Goal: Task Accomplishment & Management: Use online tool/utility

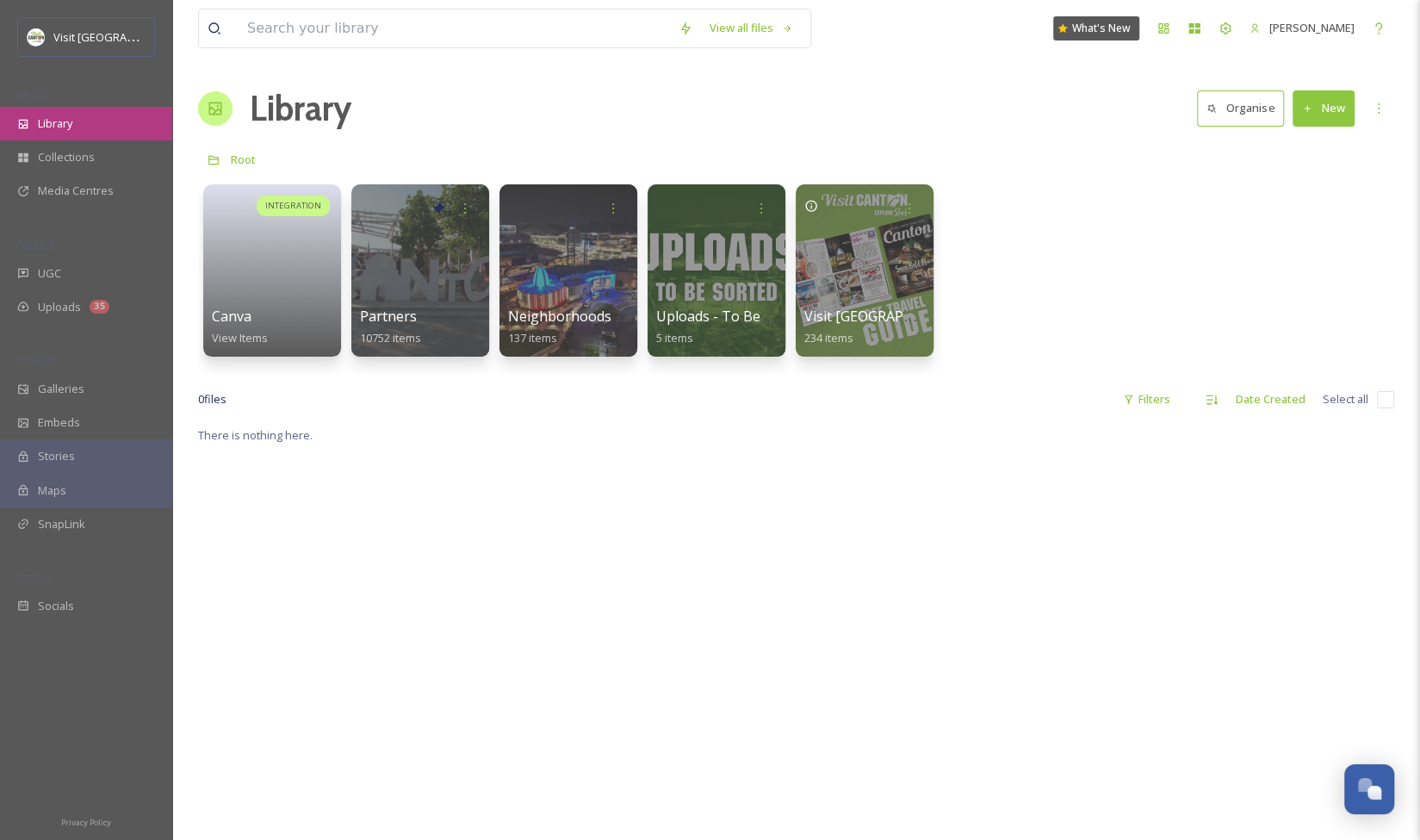
click at [79, 115] on div "Library" at bounding box center [86, 123] width 173 height 34
click at [415, 290] on div at bounding box center [420, 270] width 141 height 176
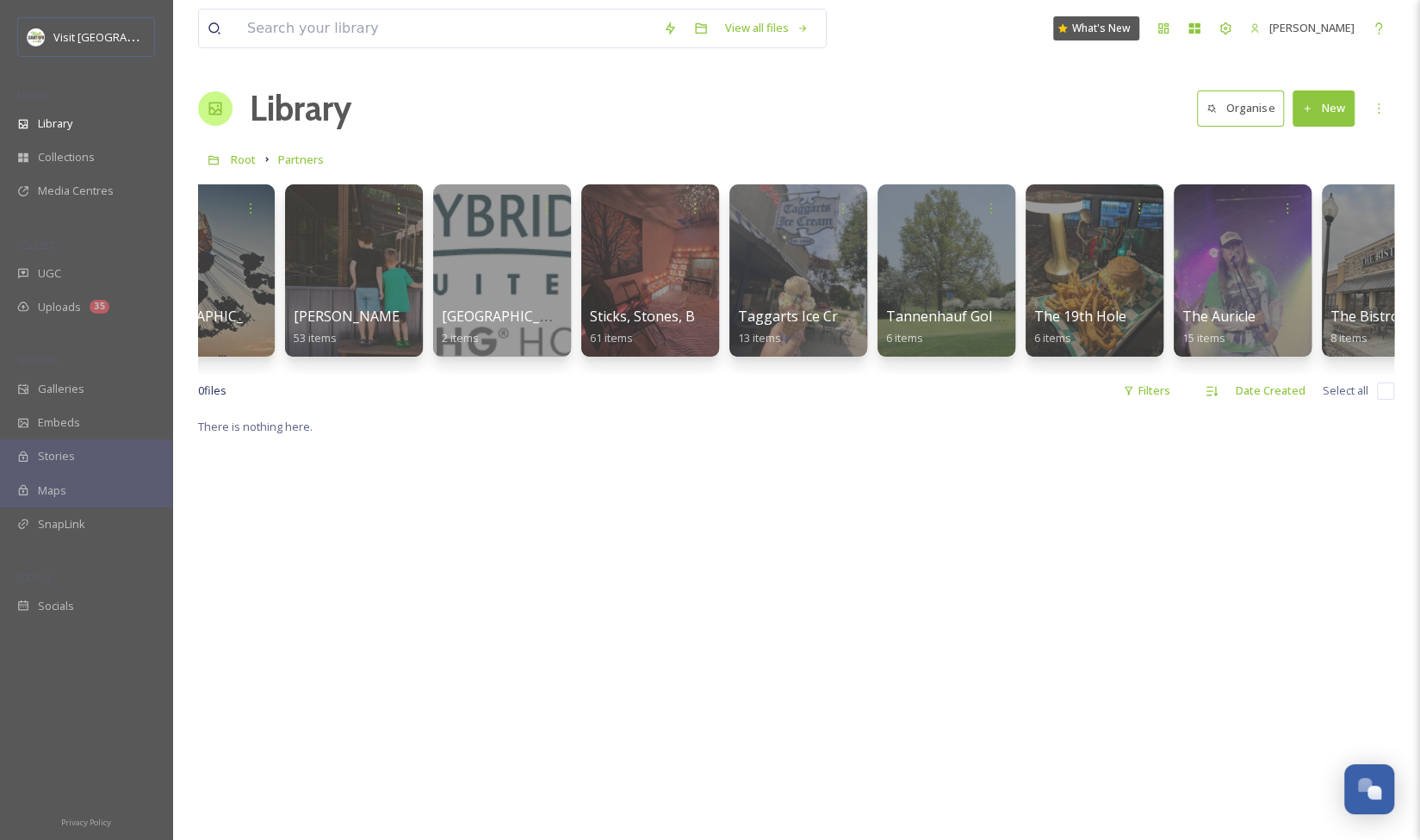
scroll to position [0, 33871]
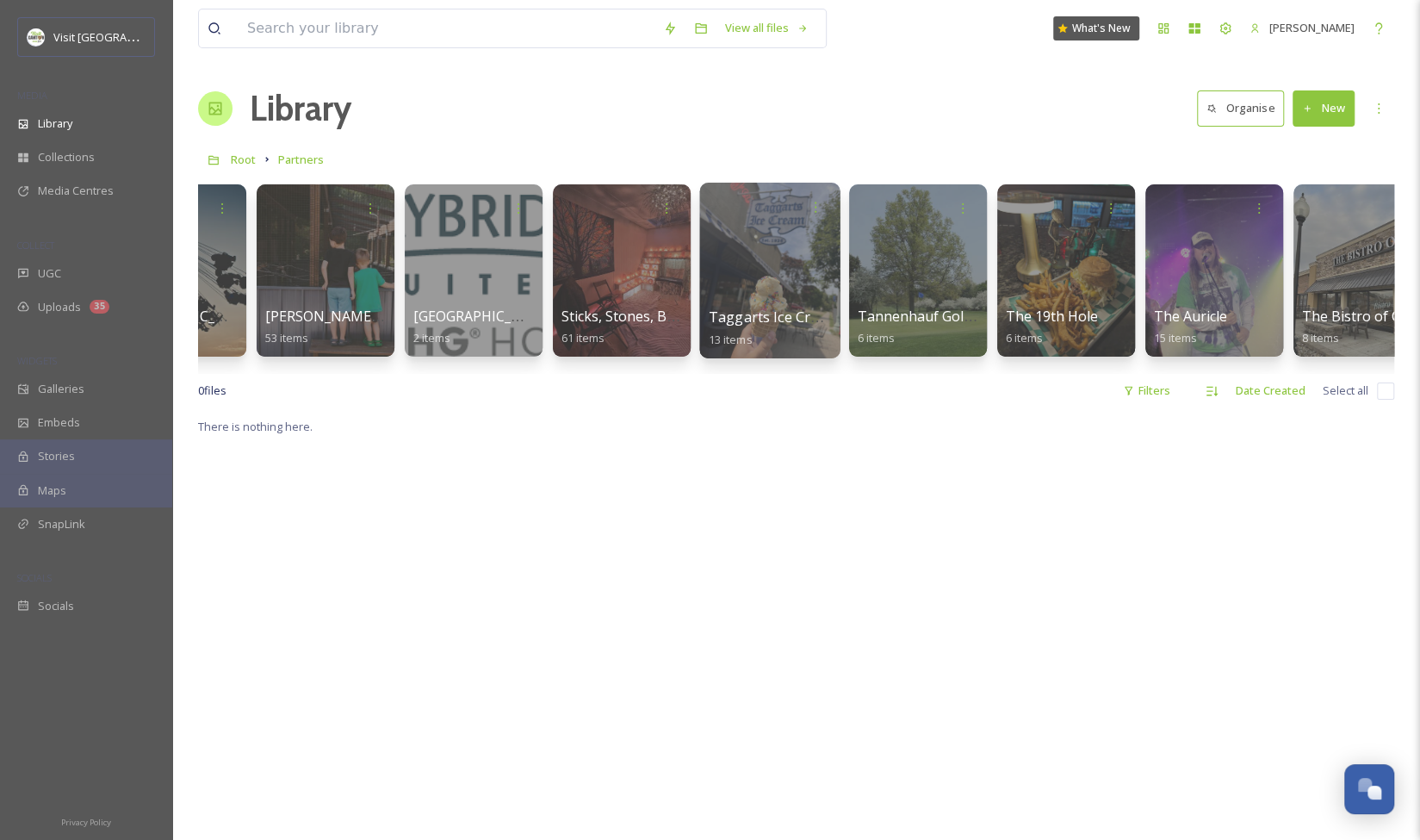
click at [773, 296] on div at bounding box center [769, 270] width 141 height 176
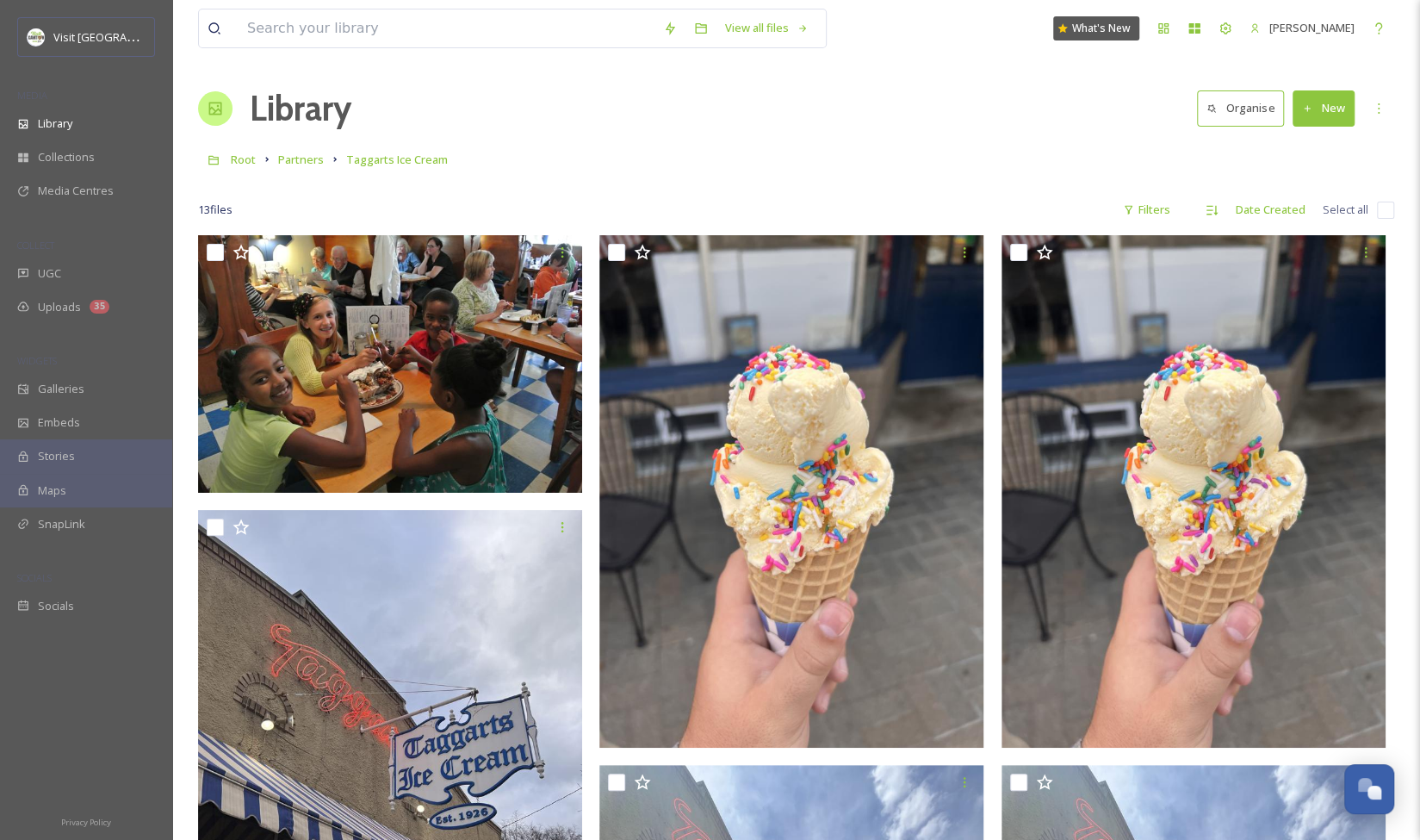
click at [1333, 104] on button "New" at bounding box center [1324, 108] width 62 height 35
click at [1321, 151] on span "File Upload" at bounding box center [1316, 148] width 57 height 16
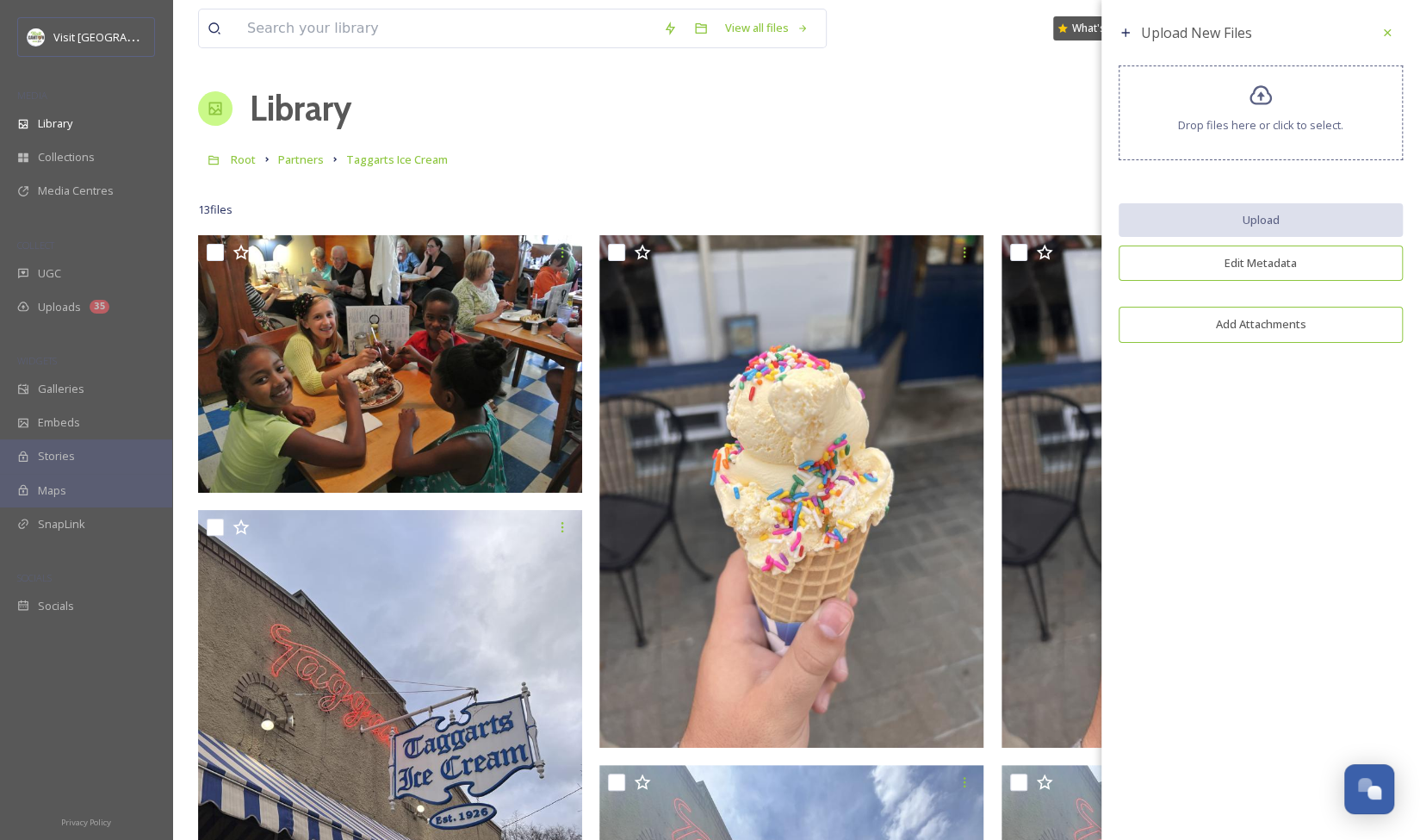
click at [1264, 107] on icon at bounding box center [1262, 96] width 25 height 25
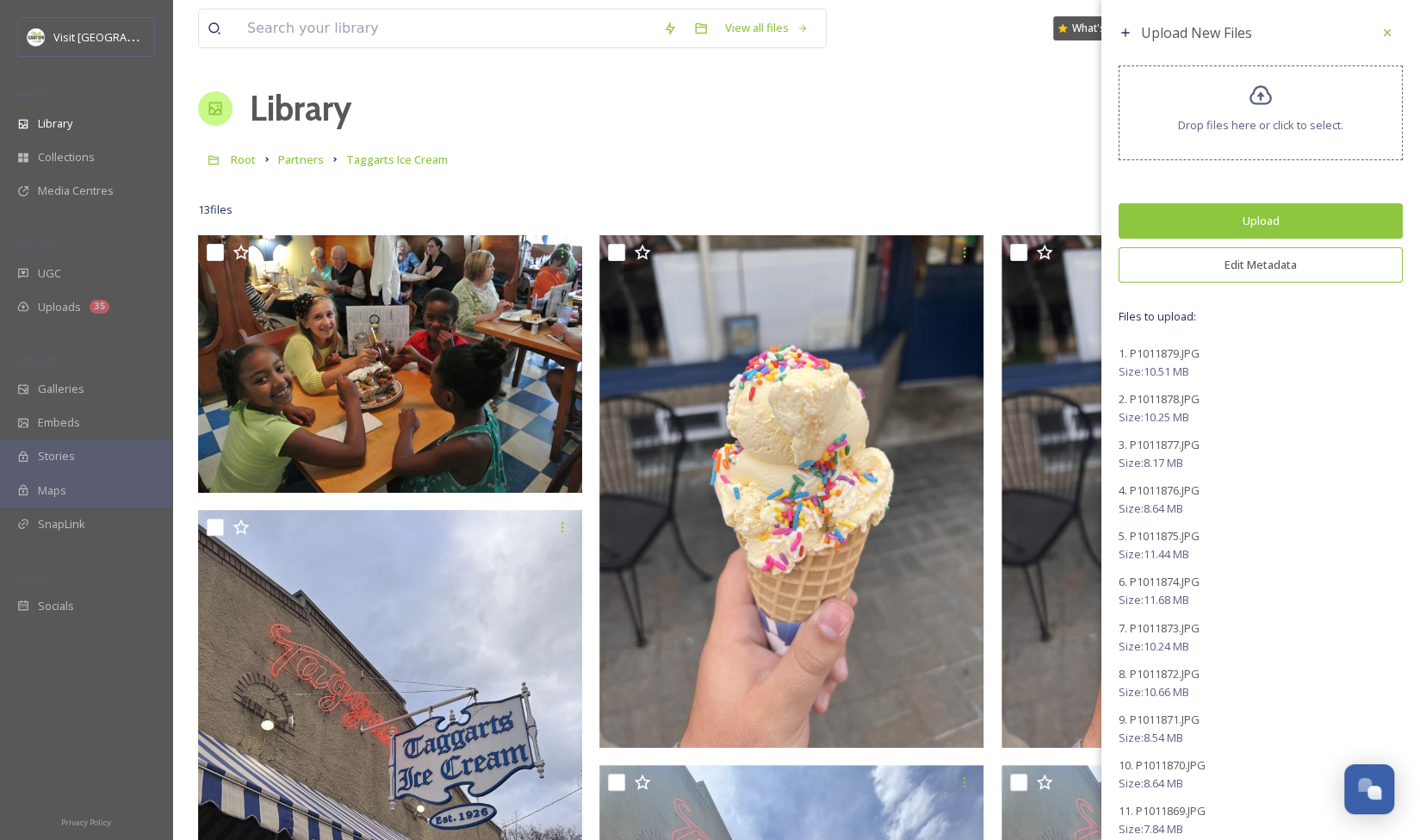
click at [1232, 221] on button "Upload" at bounding box center [1260, 221] width 284 height 35
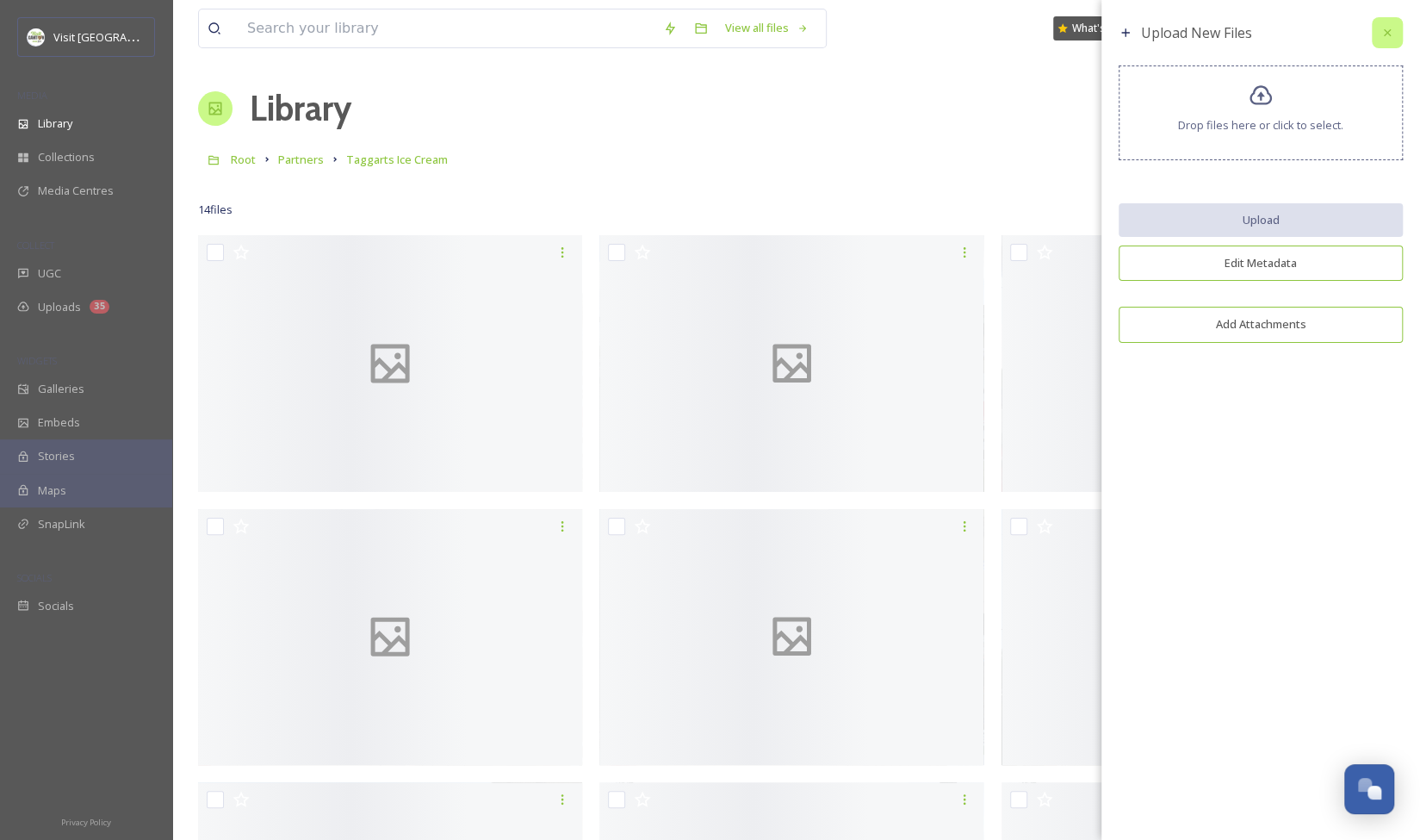
click at [1387, 34] on icon at bounding box center [1387, 32] width 7 height 7
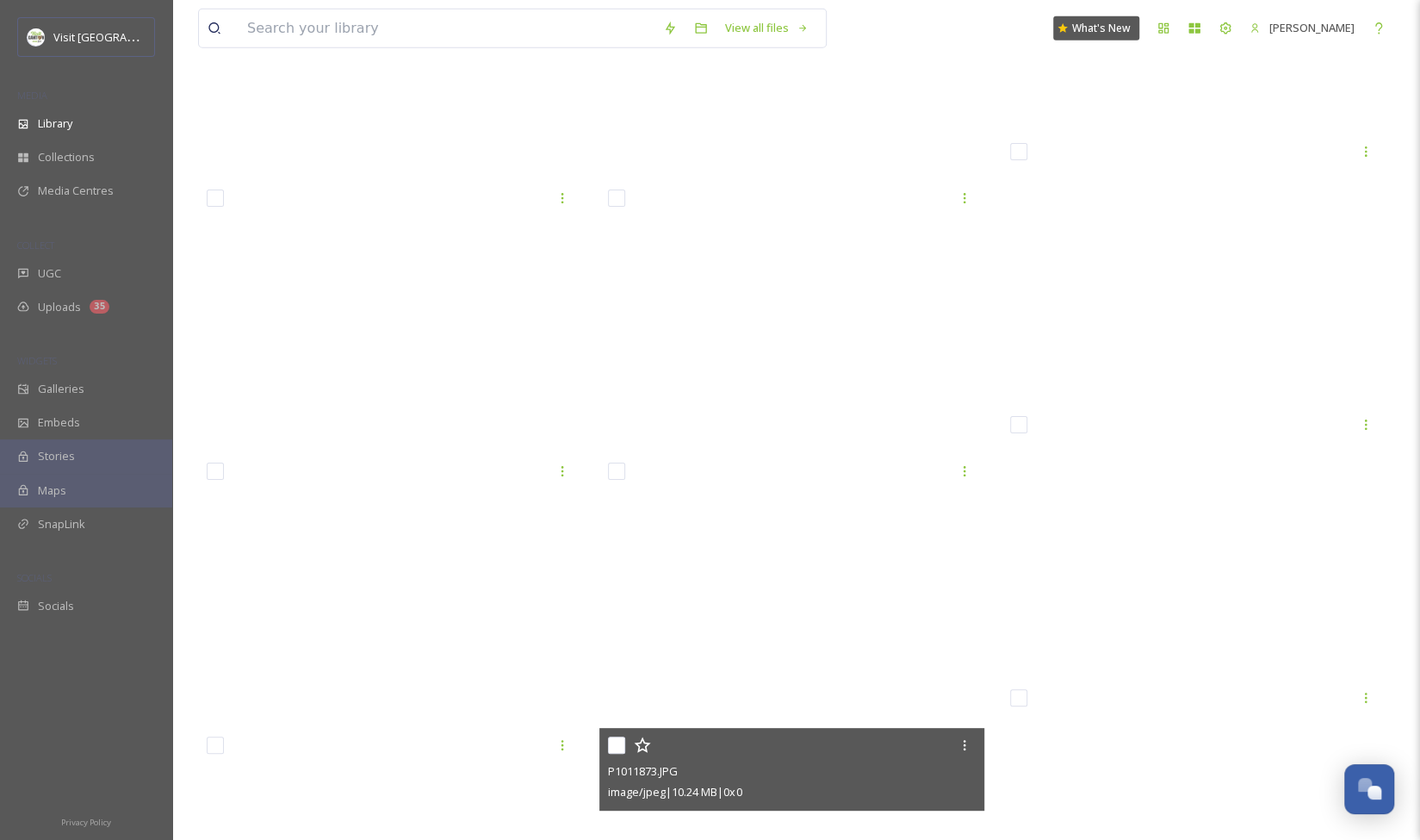
scroll to position [7340, 0]
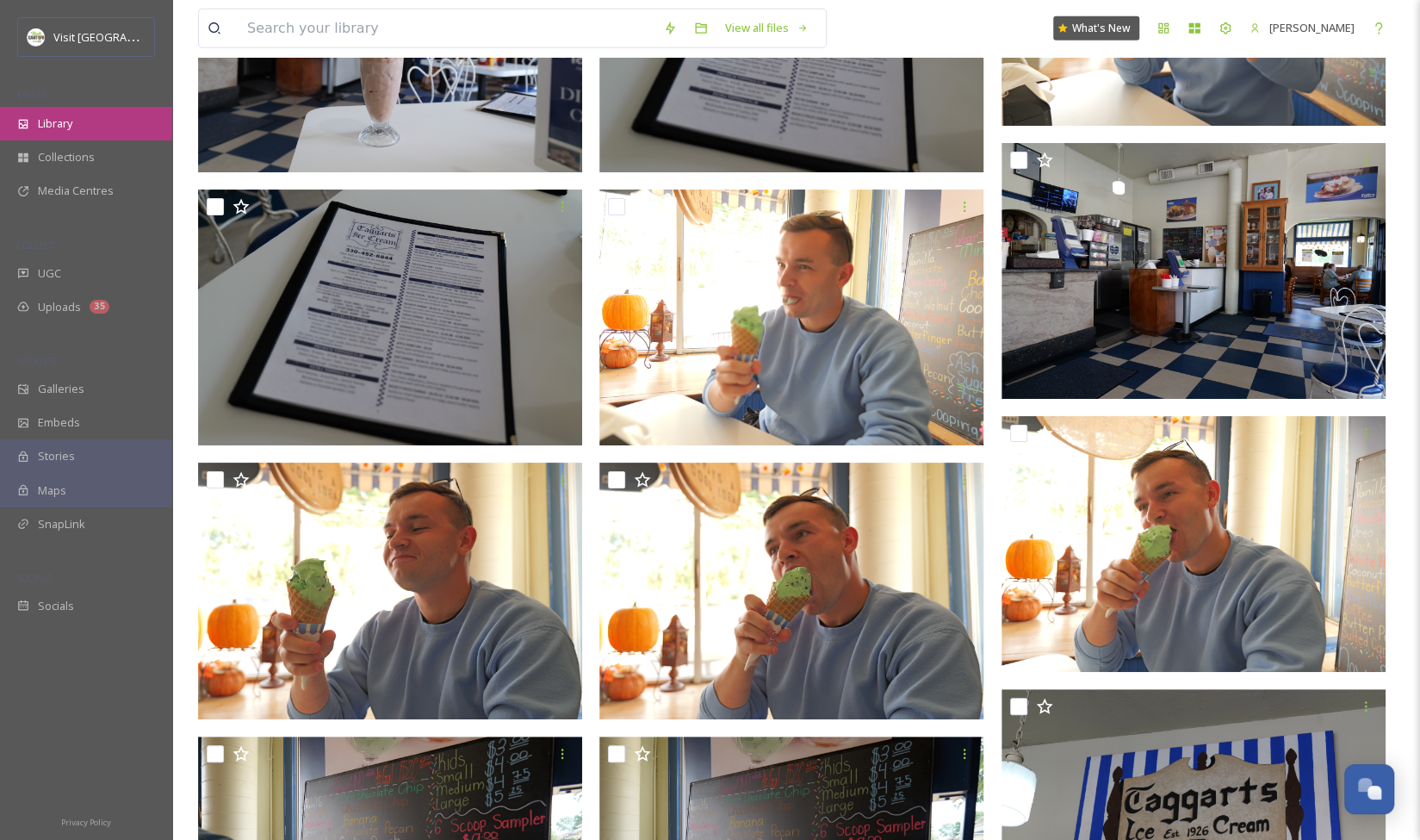
click at [60, 118] on span "Library" at bounding box center [55, 123] width 35 height 16
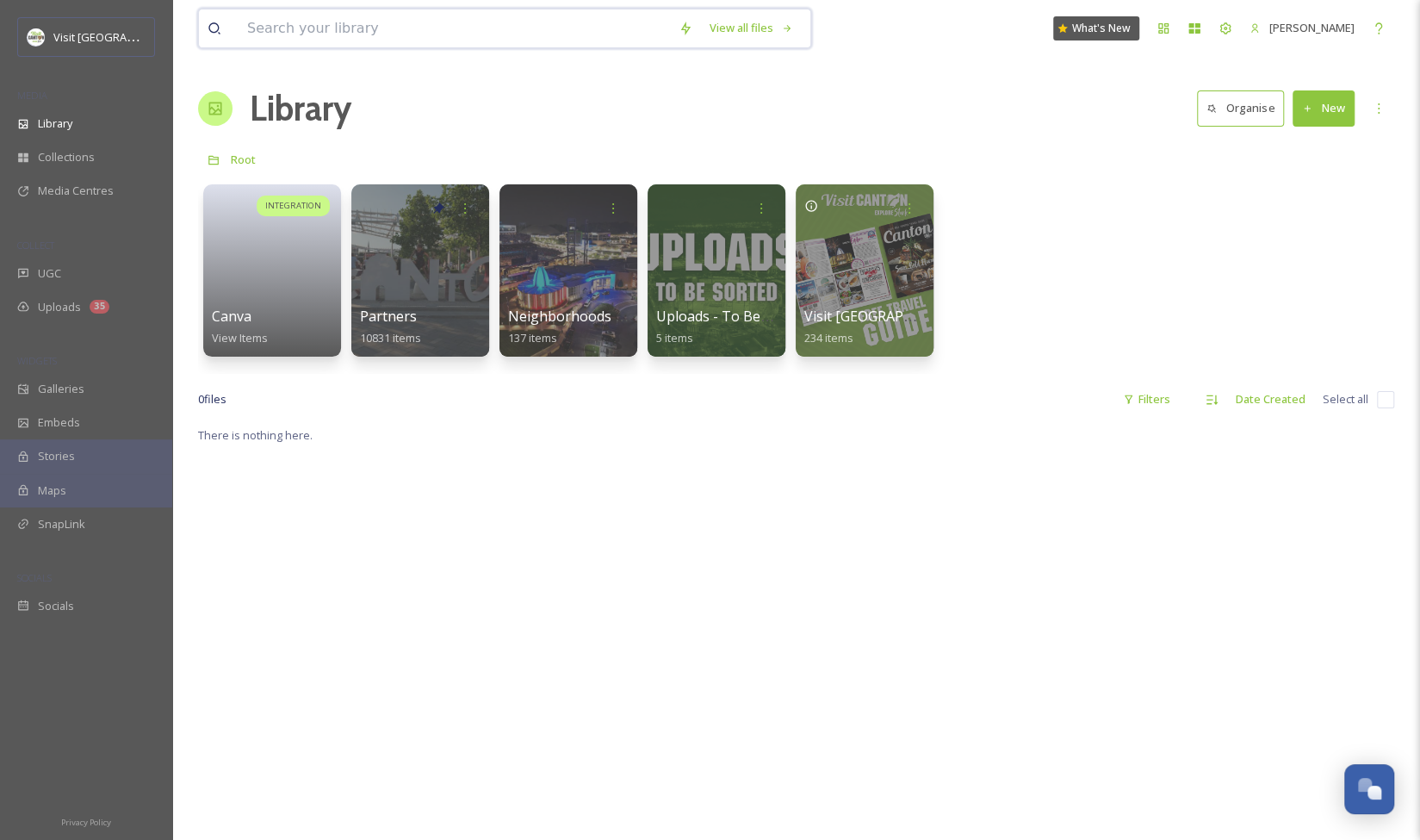
click at [344, 26] on input at bounding box center [454, 28] width 432 height 38
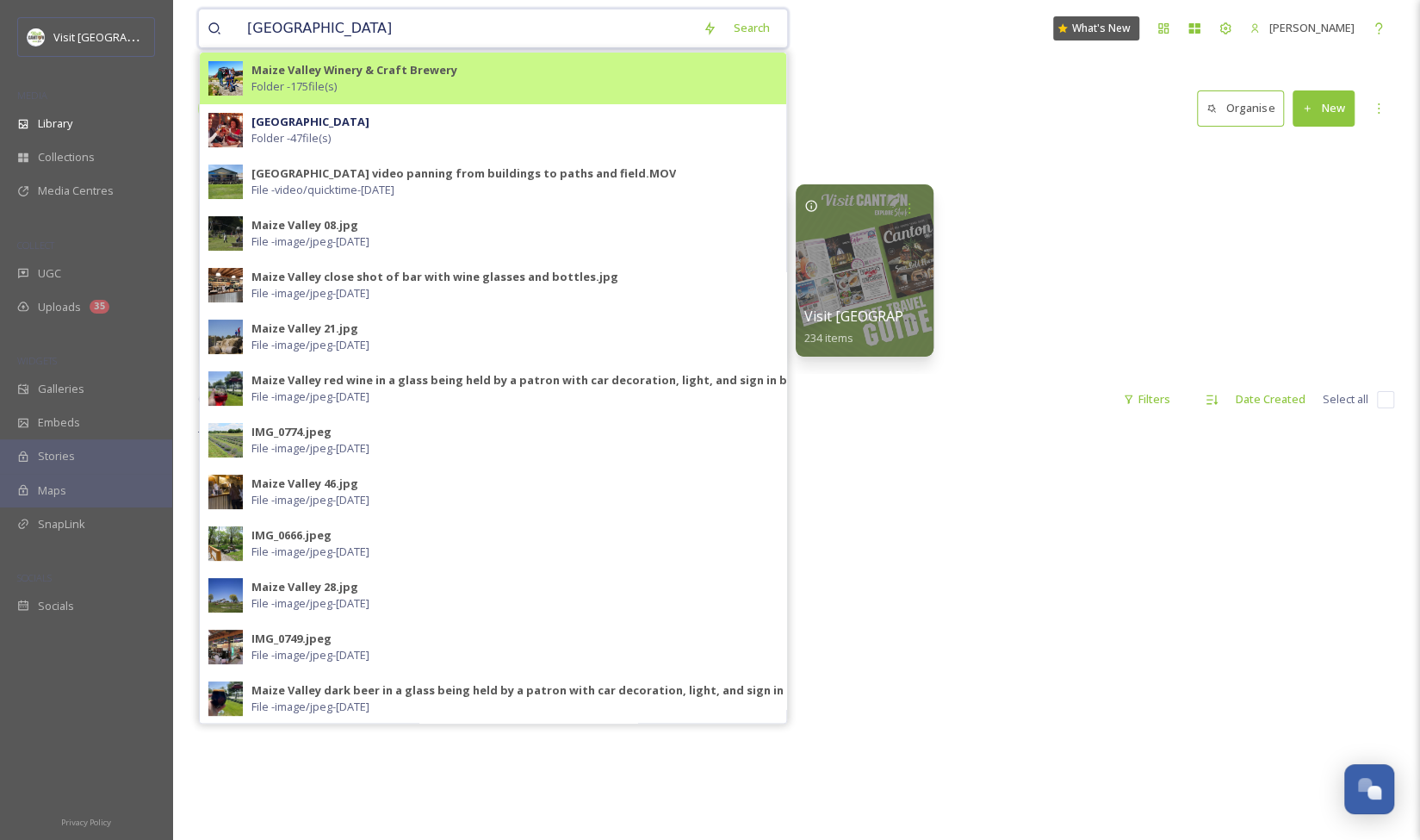
type input "[GEOGRAPHIC_DATA]"
click at [429, 74] on strong "Maize Valley Winery & Craft Brewery" at bounding box center [354, 70] width 206 height 16
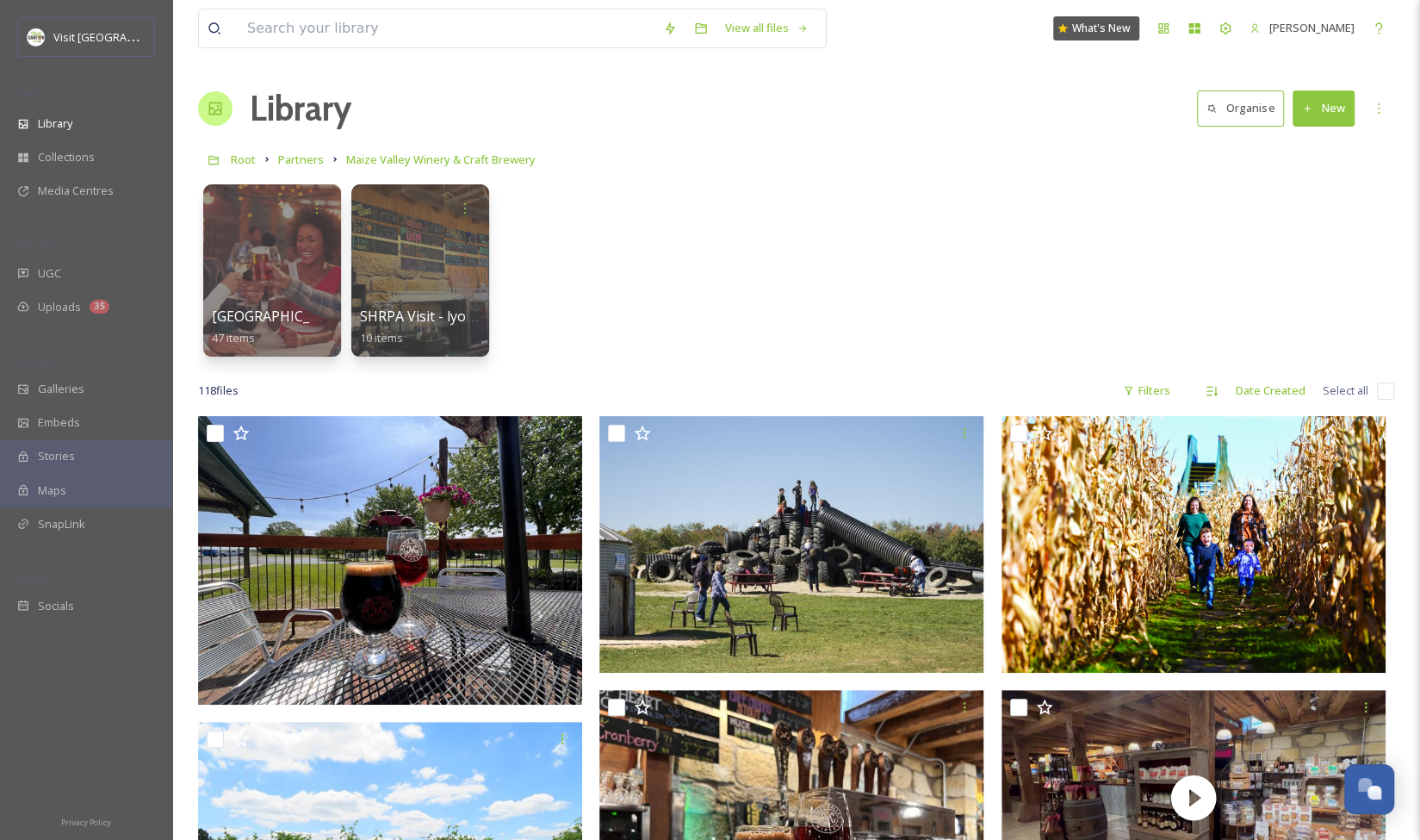
click at [1307, 119] on button "New" at bounding box center [1324, 108] width 62 height 35
click at [1305, 210] on span "Folder" at bounding box center [1305, 215] width 33 height 16
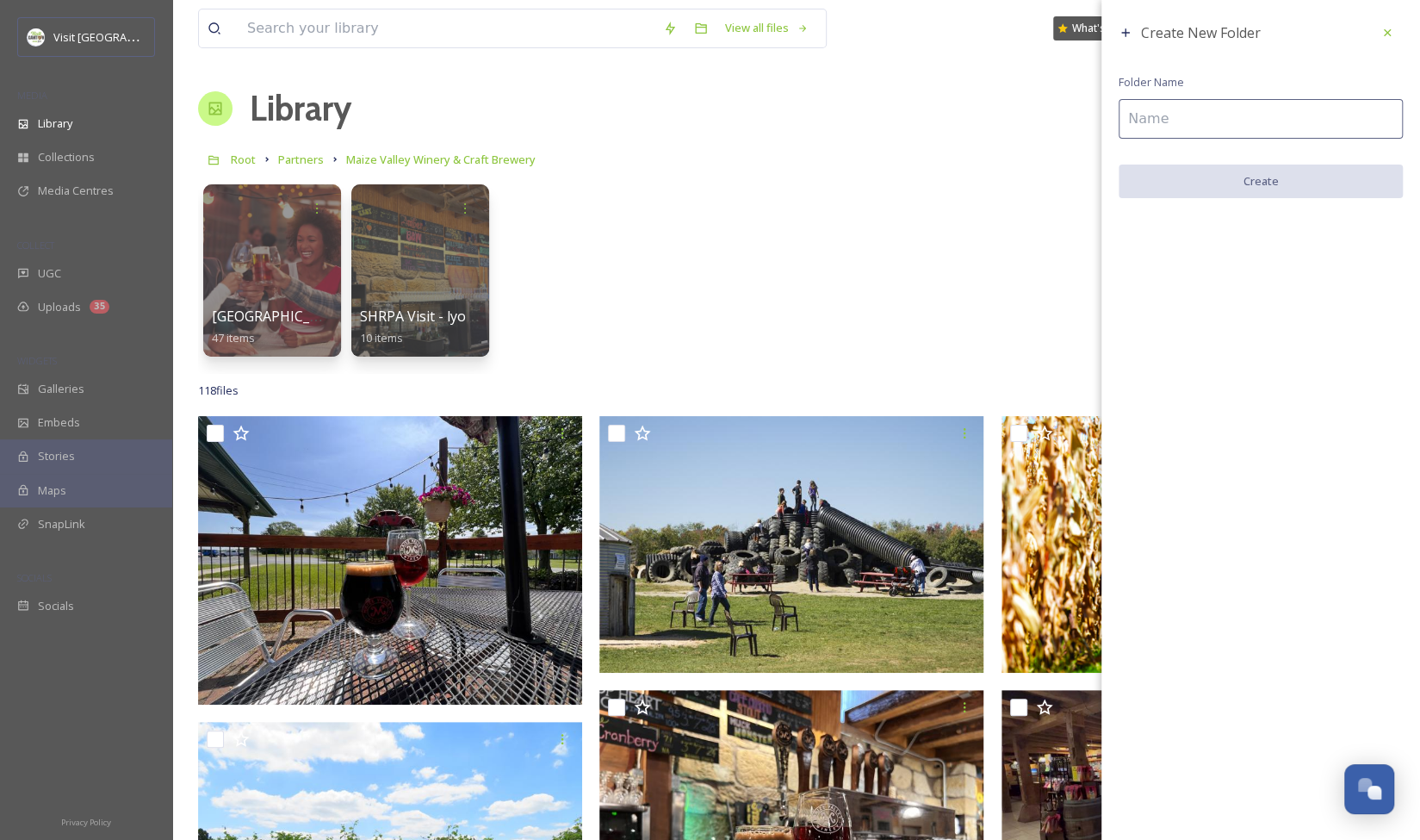
click at [1175, 132] on input at bounding box center [1260, 118] width 284 height 40
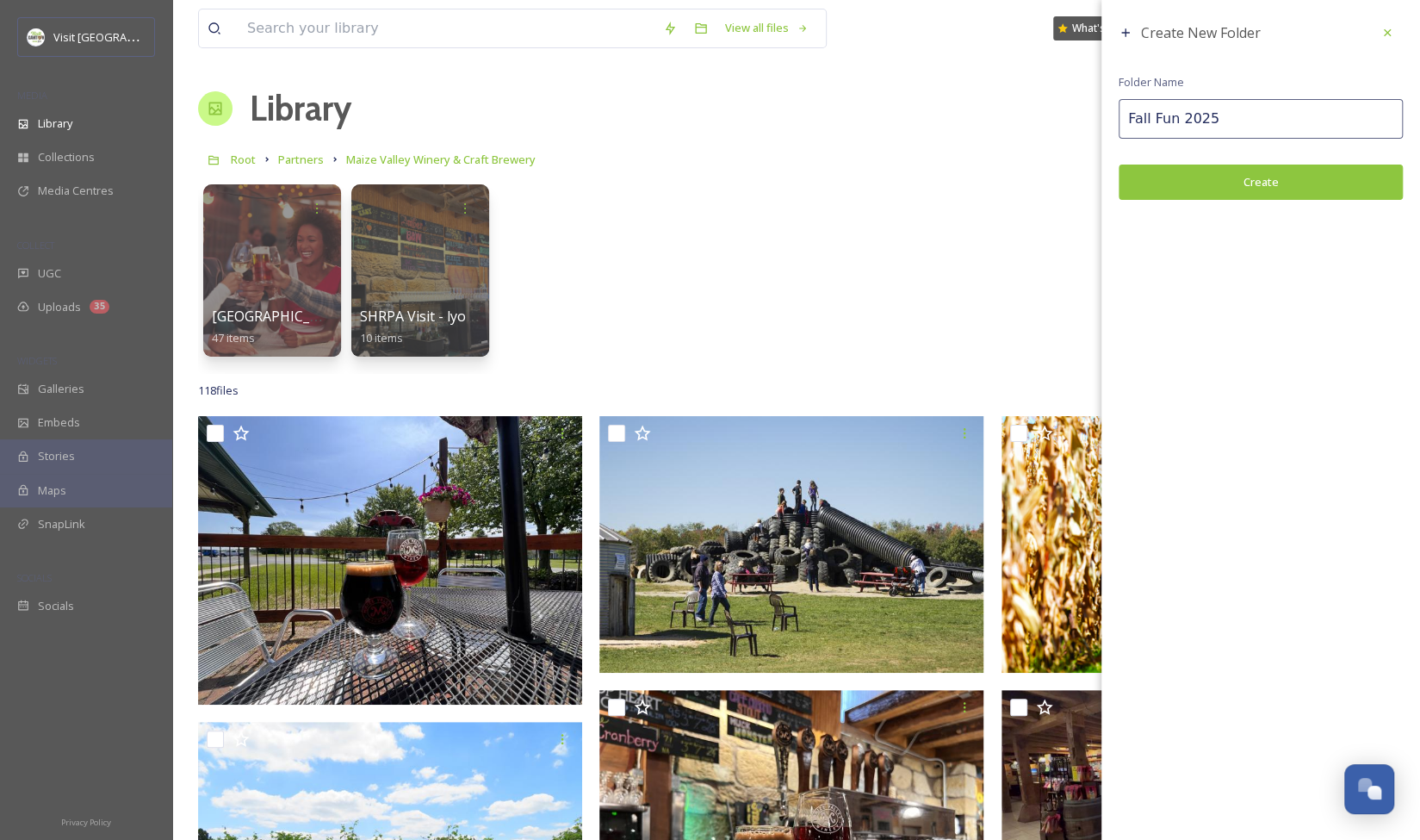
type input "Fall Fun 2025"
click at [1233, 179] on button "Create" at bounding box center [1260, 182] width 284 height 35
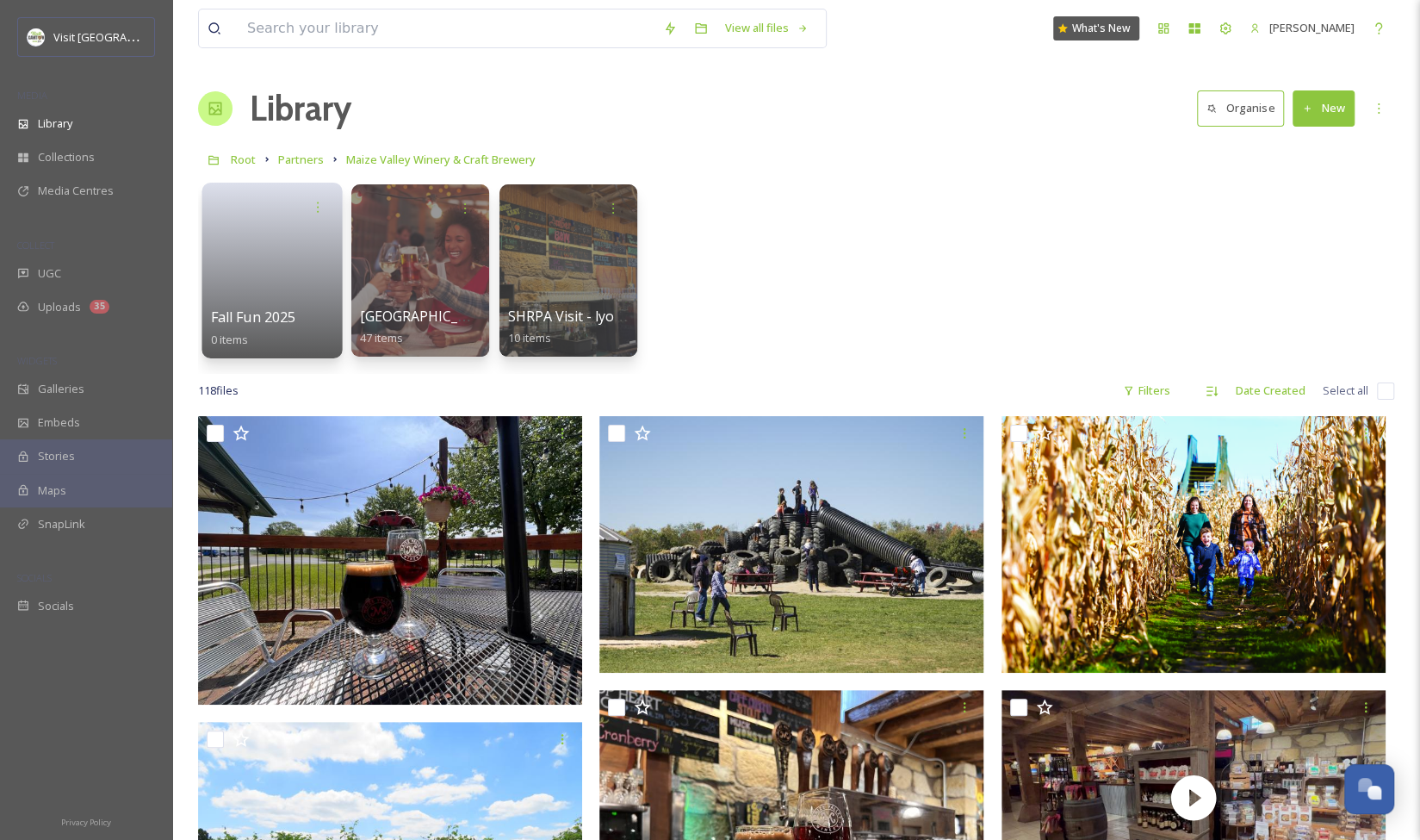
click at [279, 248] on link at bounding box center [273, 265] width 123 height 83
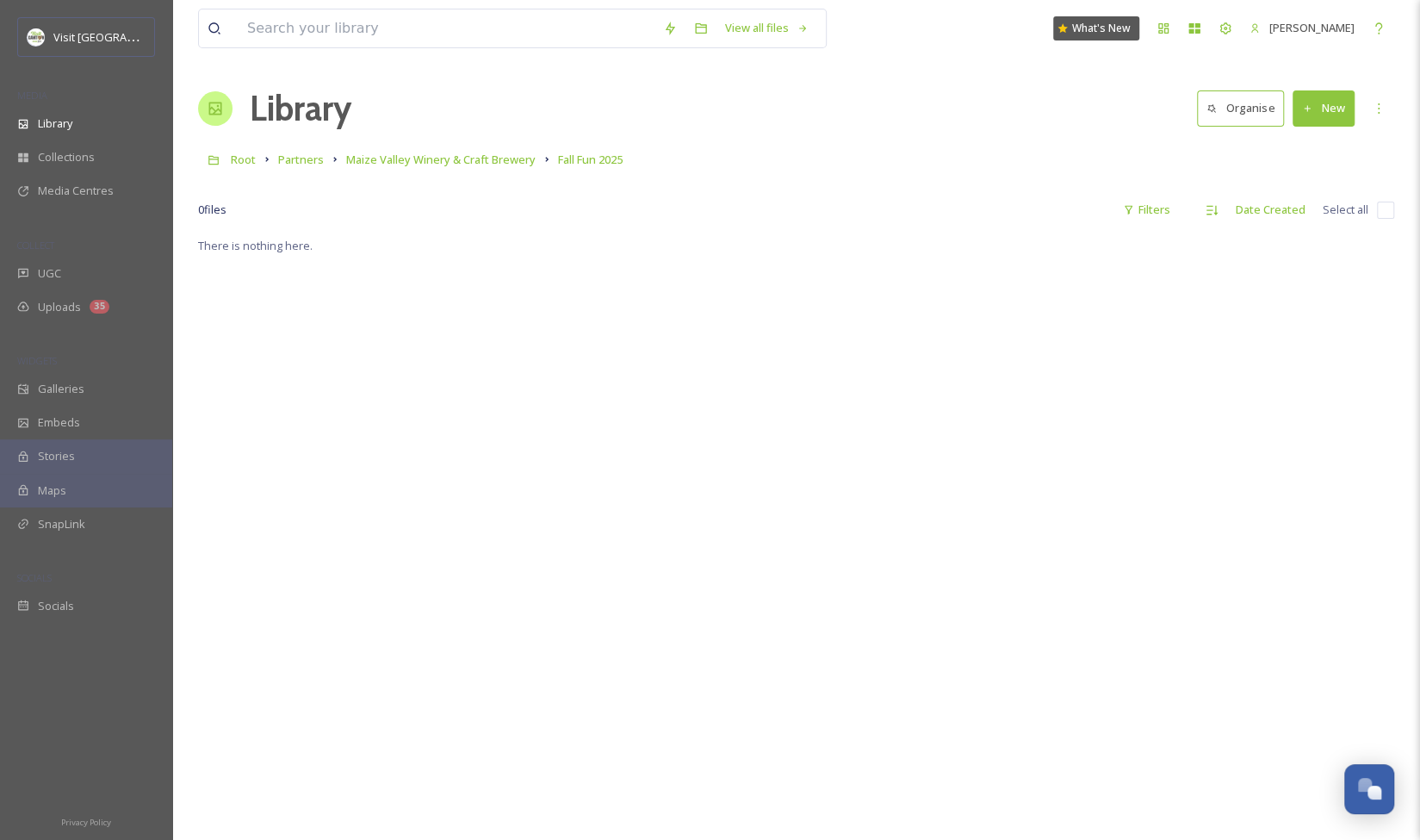
click at [1330, 109] on button "New" at bounding box center [1324, 108] width 62 height 35
click at [1307, 148] on span "File Upload" at bounding box center [1316, 148] width 57 height 16
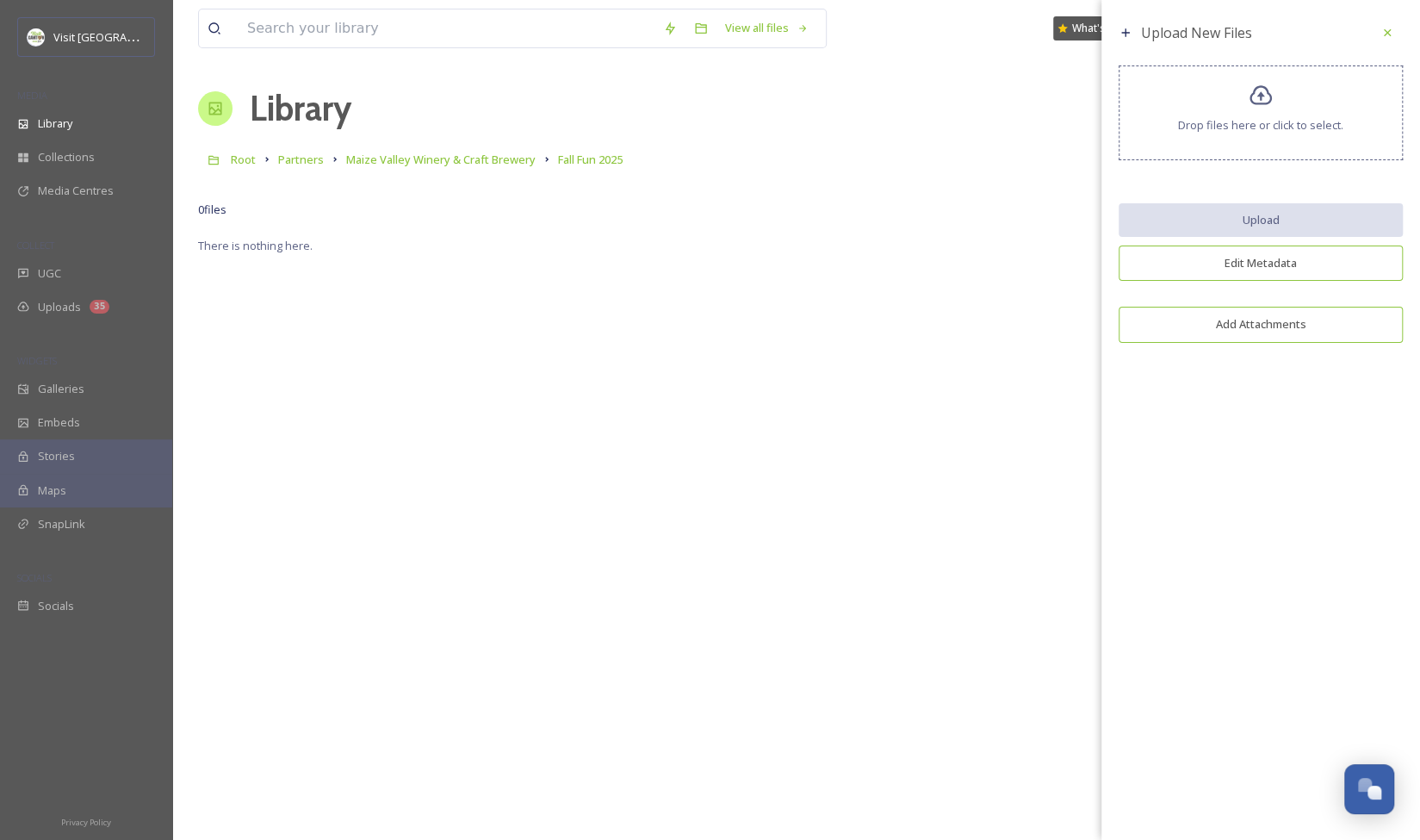
click at [1266, 90] on icon at bounding box center [1262, 96] width 25 height 25
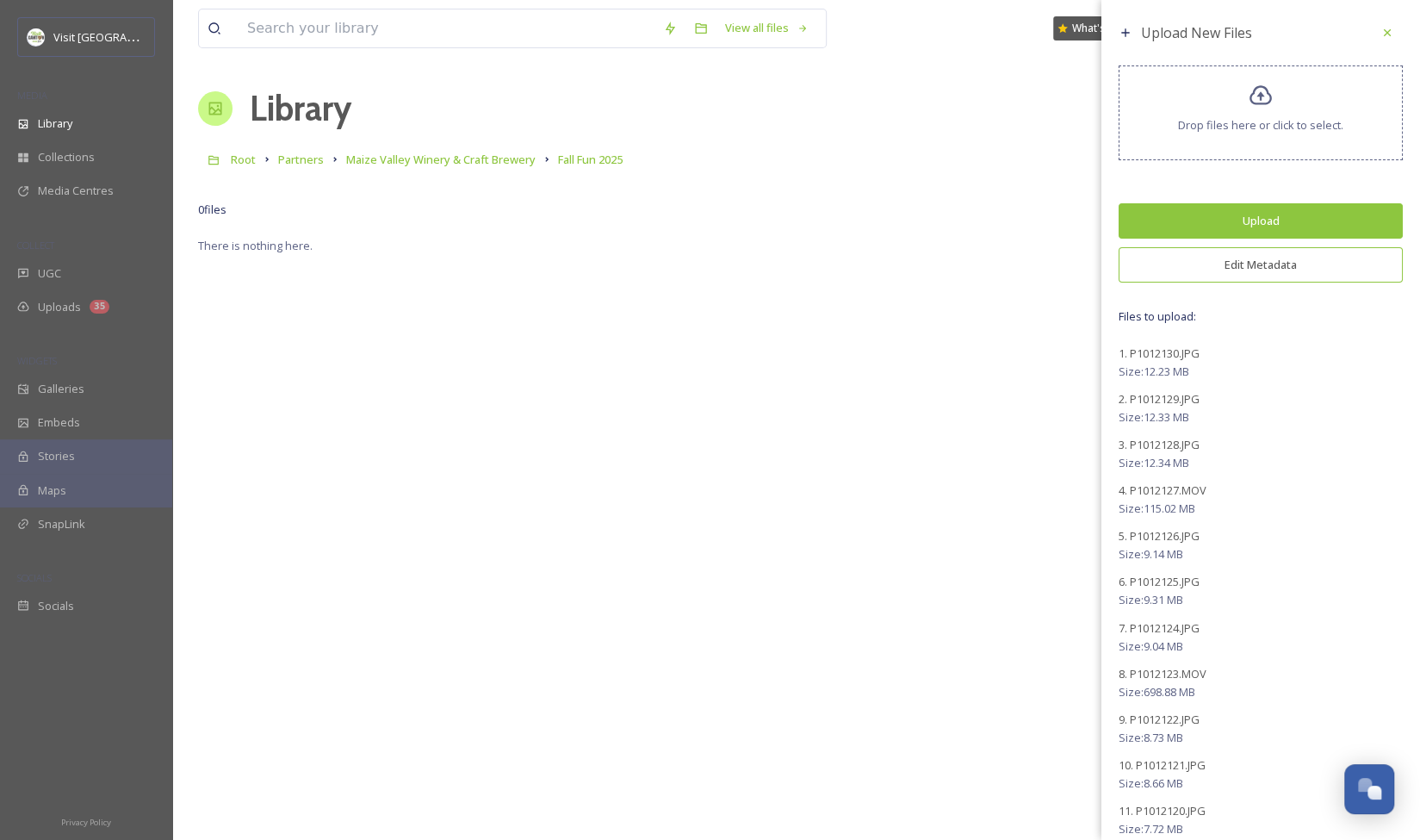
click at [1251, 213] on button "Upload" at bounding box center [1260, 221] width 284 height 35
